Goal: Task Accomplishment & Management: Use online tool/utility

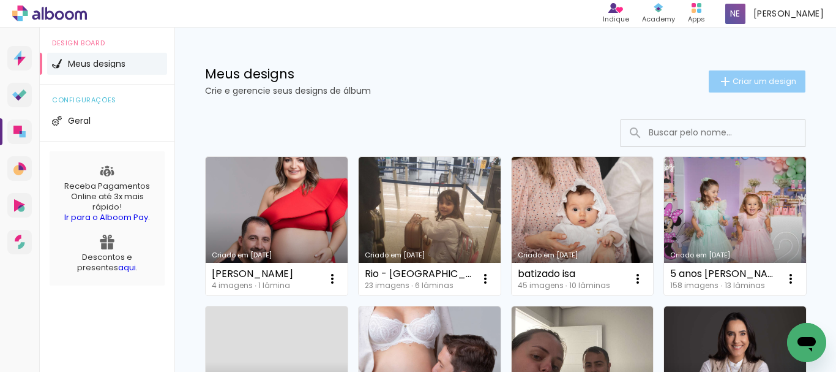
click at [741, 83] on span "Criar um design" at bounding box center [765, 81] width 64 height 8
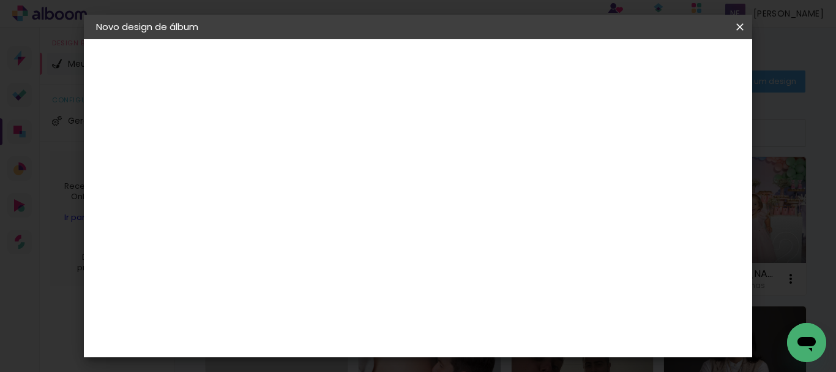
click at [296, 161] on input at bounding box center [296, 164] width 0 height 19
type input "m"
drag, startPoint x: 432, startPoint y: 168, endPoint x: 423, endPoint y: 168, distance: 8.6
click at [296, 168] on input "nimarlene e emir" at bounding box center [296, 164] width 0 height 19
click at [296, 163] on input "nimarlêne e emir" at bounding box center [296, 164] width 0 height 19
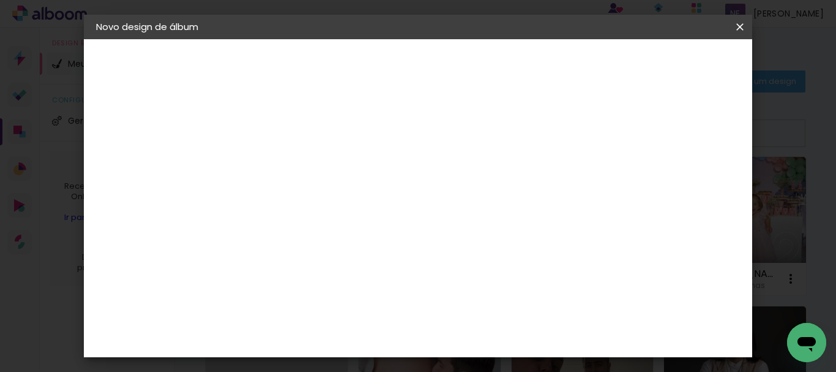
type input "nimarlêne e emir - Casamento"
type paper-input "nimarlêne e emir - Casamento"
click at [0, 0] on slot "Avançar" at bounding box center [0, 0] width 0 height 0
click at [525, 66] on div "Voltar Avançar" at bounding box center [464, 64] width 122 height 21
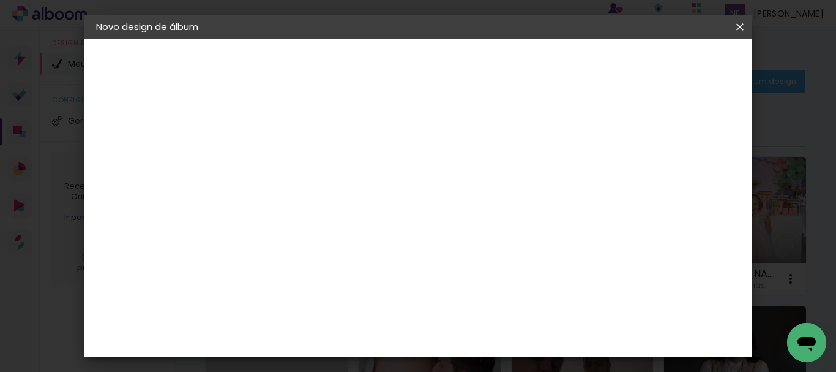
click at [525, 70] on div "Voltar Avançar" at bounding box center [464, 64] width 122 height 21
click at [0, 0] on slot "Tamanho Livre" at bounding box center [0, 0] width 0 height 0
click at [0, 0] on slot "Avançar" at bounding box center [0, 0] width 0 height 0
click at [664, 64] on span "Iniciar design" at bounding box center [636, 65] width 56 height 9
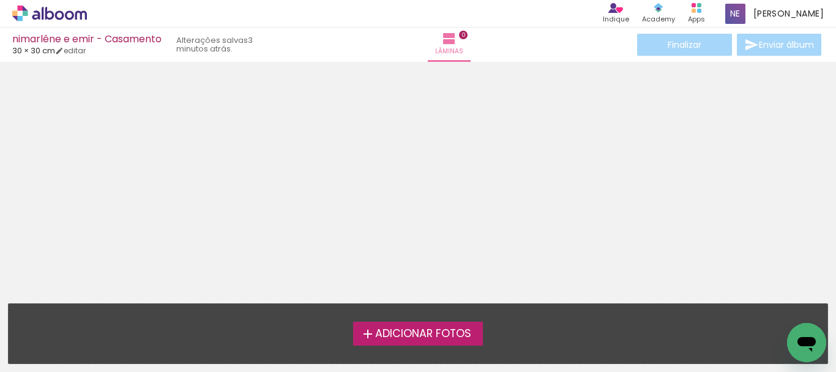
click at [412, 332] on span "Adicionar Fotos" at bounding box center [423, 333] width 96 height 11
click at [0, 0] on input "file" at bounding box center [0, 0] width 0 height 0
click at [21, 10] on icon at bounding box center [21, 9] width 6 height 6
